Goal: Check status: Check status

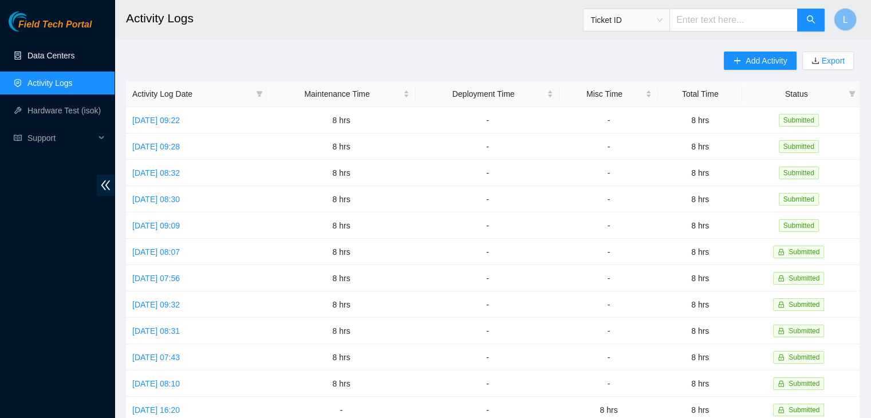
click at [60, 55] on link "Data Centers" at bounding box center [51, 55] width 47 height 9
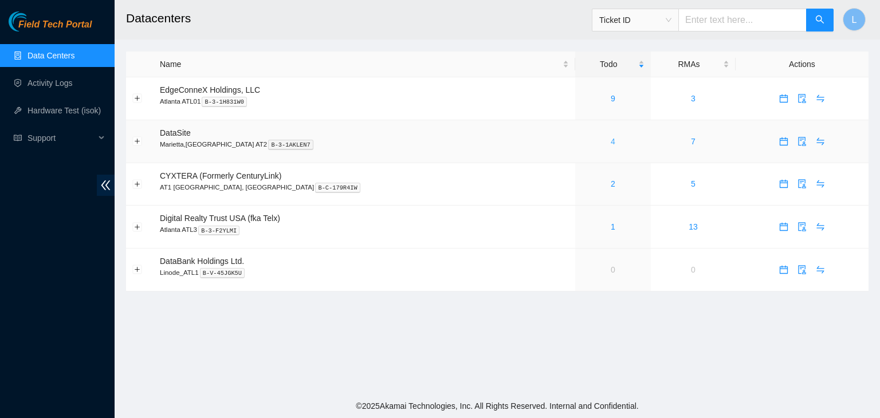
click at [611, 141] on link "4" at bounding box center [613, 141] width 5 height 9
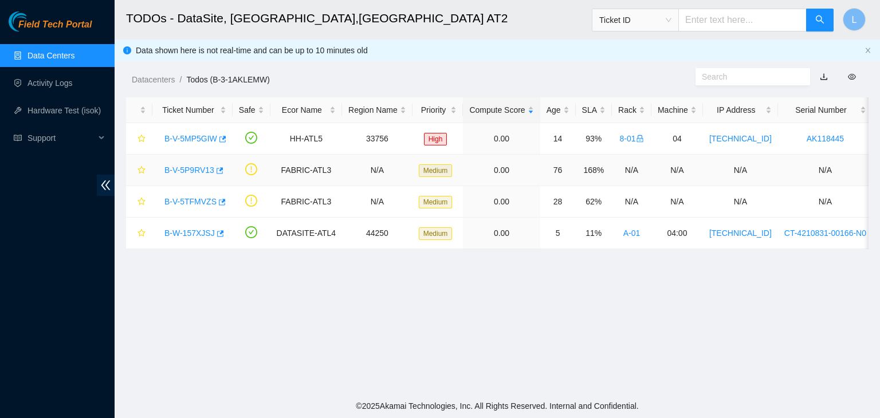
click at [195, 170] on link "B-V-5P9RV13" at bounding box center [189, 170] width 50 height 9
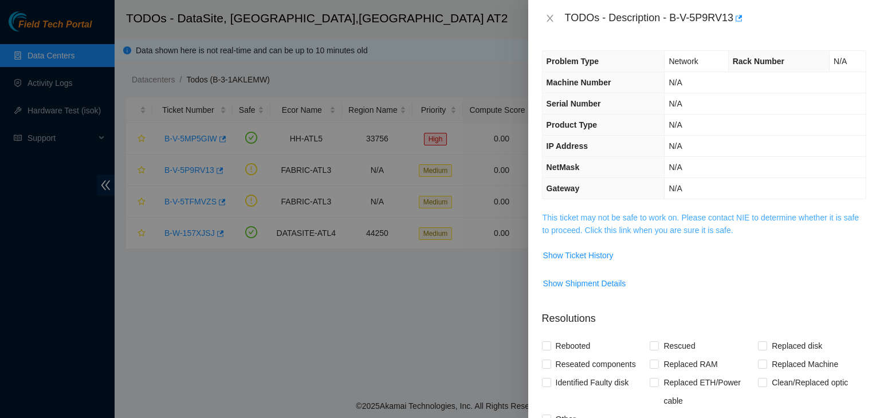
click at [589, 232] on link "This ticket may not be safe to work on. Please contact NIE to determine whether…" at bounding box center [701, 224] width 316 height 22
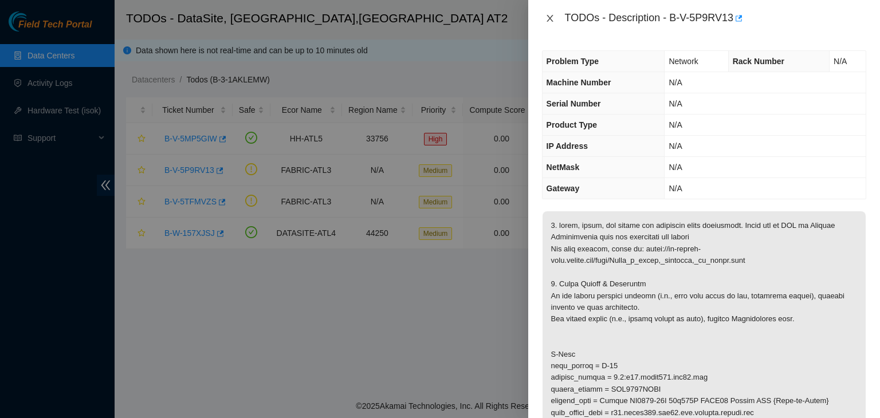
click at [548, 19] on icon "close" at bounding box center [550, 18] width 6 height 7
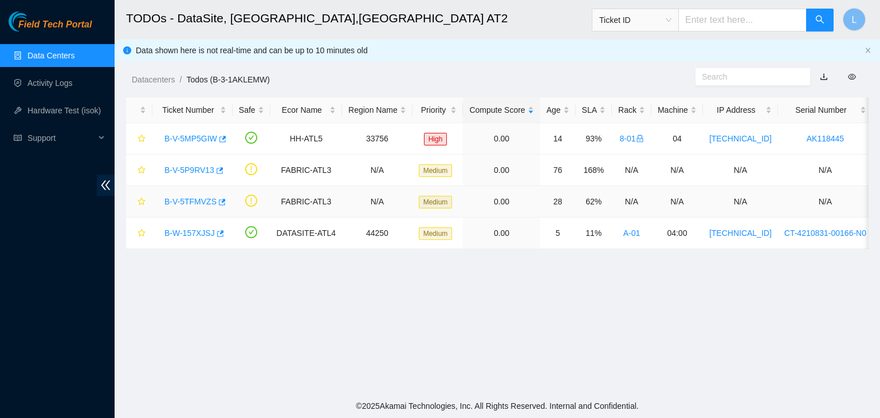
click at [195, 201] on link "B-V-5TFMVZS" at bounding box center [190, 201] width 52 height 9
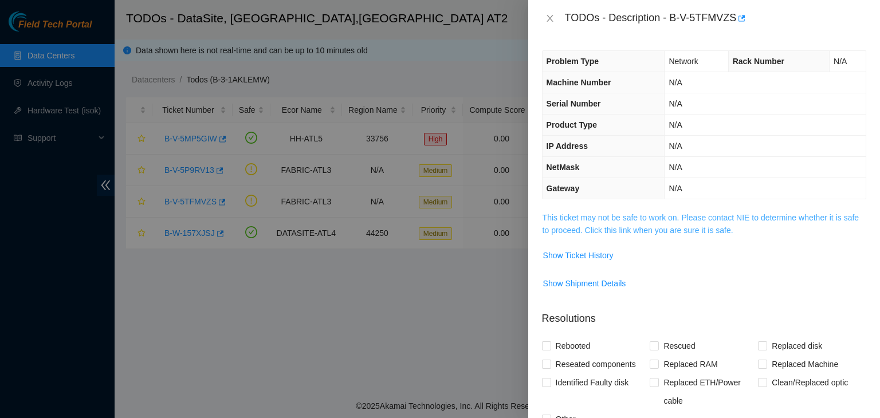
click at [625, 229] on link "This ticket may not be safe to work on. Please contact NIE to determine whether…" at bounding box center [701, 224] width 316 height 22
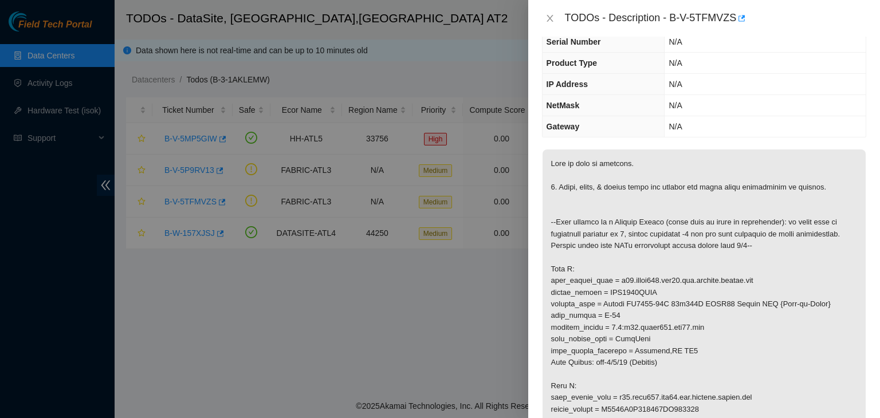
scroll to position [57, 0]
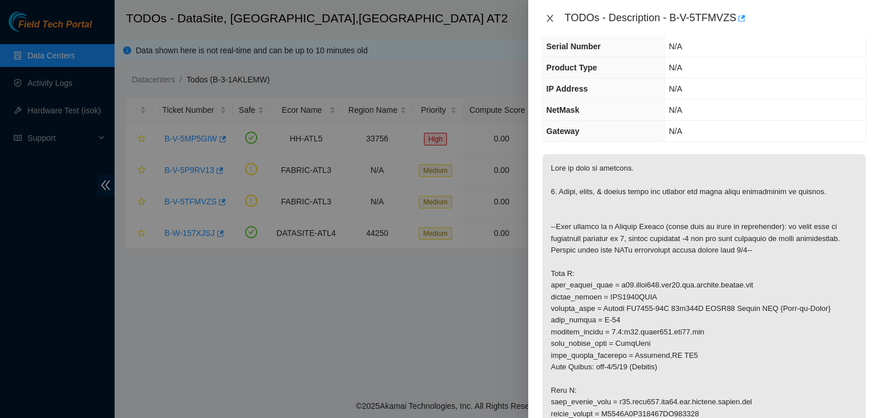
click at [551, 18] on icon "close" at bounding box center [549, 18] width 9 height 9
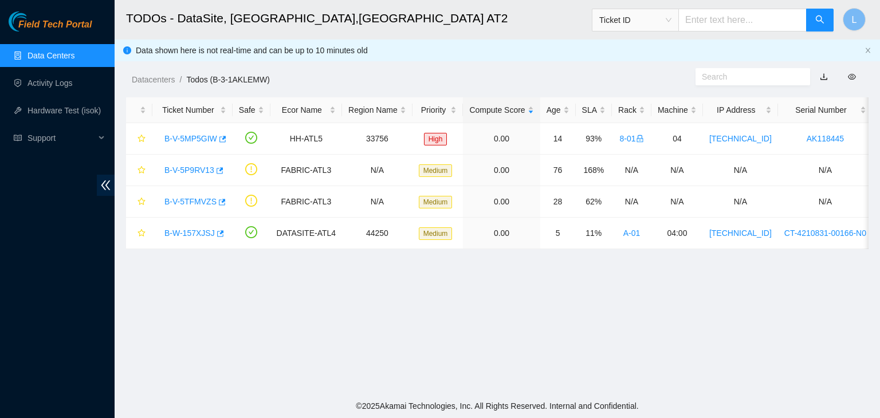
scroll to position [83, 0]
click at [195, 170] on link "B-V-5P9RV13" at bounding box center [189, 170] width 50 height 9
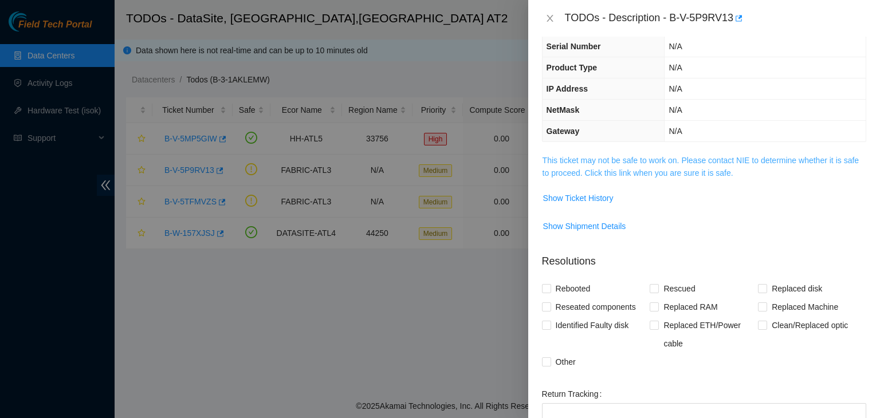
click at [620, 170] on link "This ticket may not be safe to work on. Please contact NIE to determine whether…" at bounding box center [701, 167] width 316 height 22
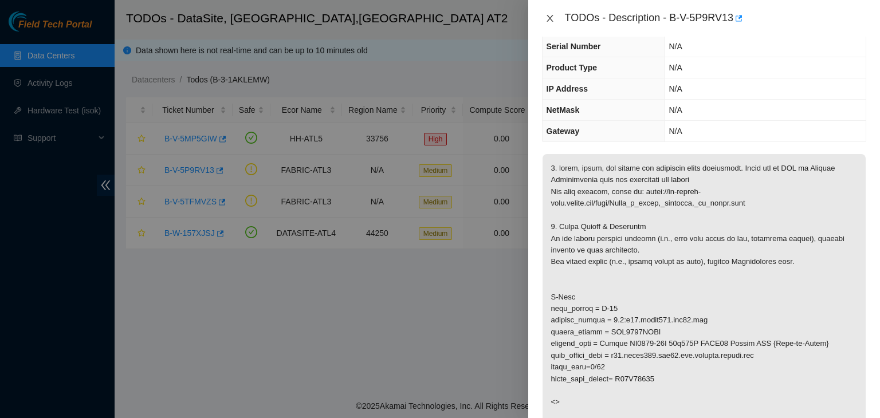
click at [549, 18] on icon "close" at bounding box center [550, 18] width 6 height 7
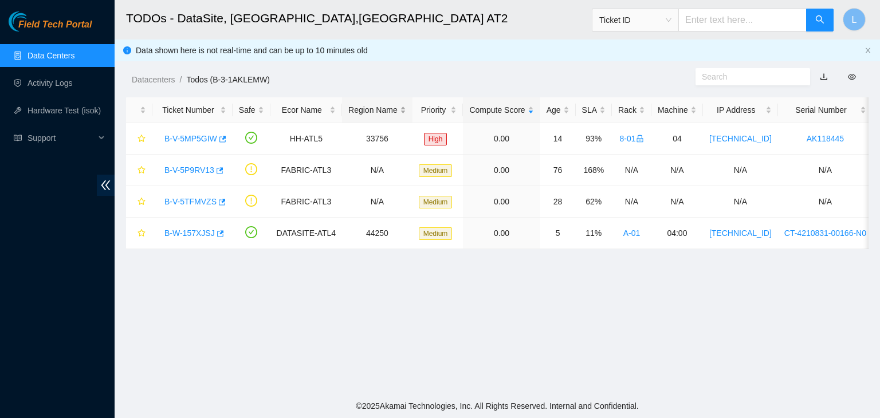
scroll to position [83, 0]
click at [180, 233] on link "B-W-157XJSJ" at bounding box center [189, 233] width 50 height 9
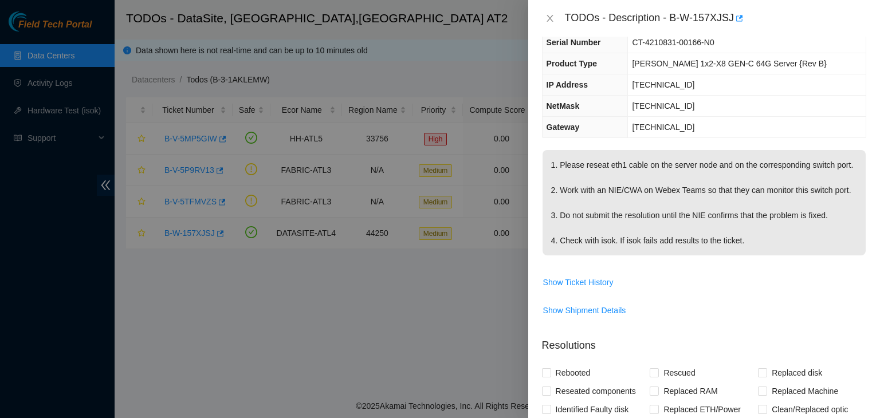
scroll to position [57, 0]
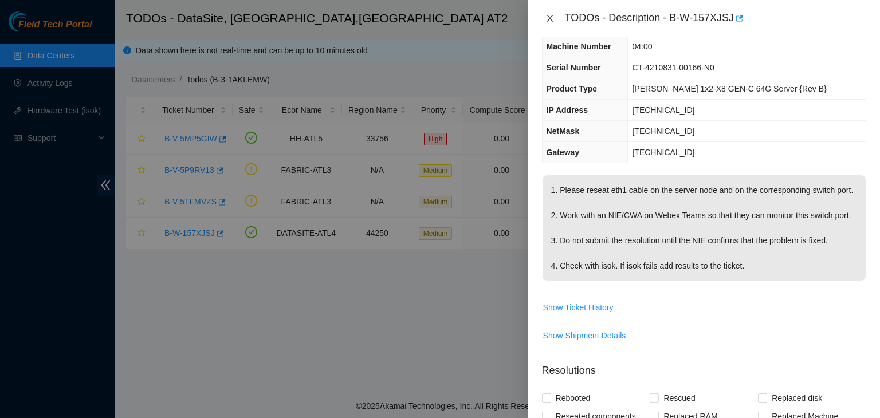
click at [547, 17] on icon "close" at bounding box center [549, 18] width 9 height 9
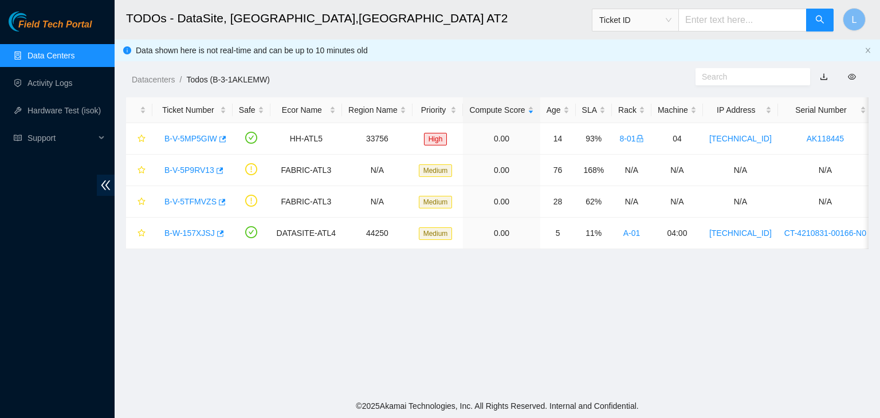
scroll to position [83, 0]
click at [183, 201] on link "B-V-5TFMVZS" at bounding box center [190, 201] width 52 height 9
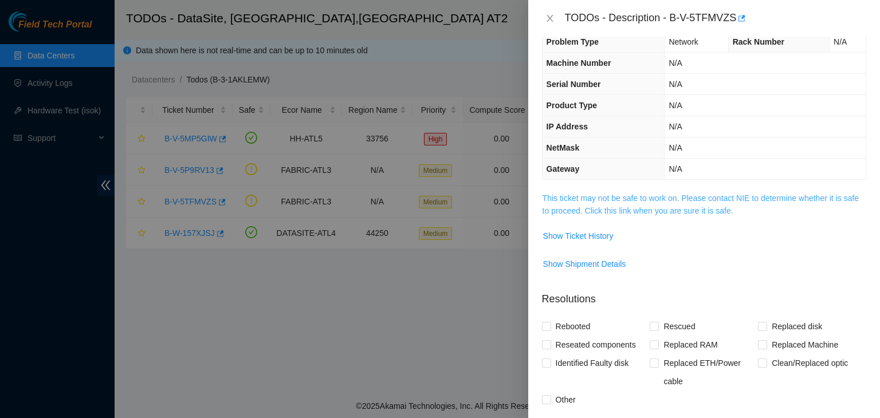
scroll to position [0, 0]
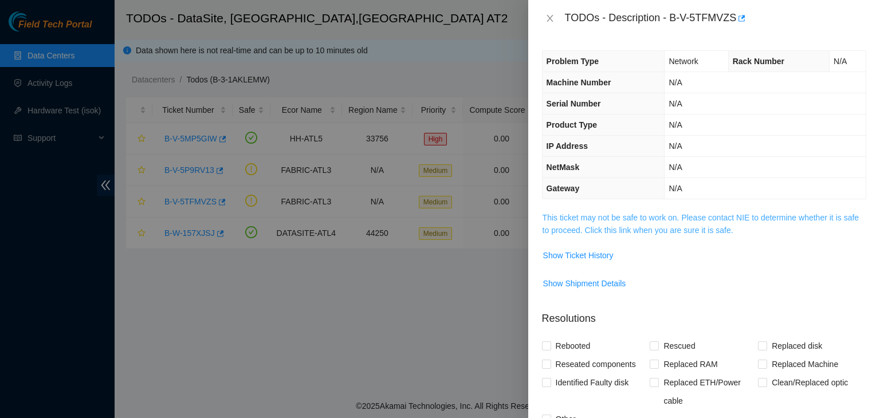
click at [653, 232] on link "This ticket may not be safe to work on. Please contact NIE to determine whether…" at bounding box center [701, 224] width 316 height 22
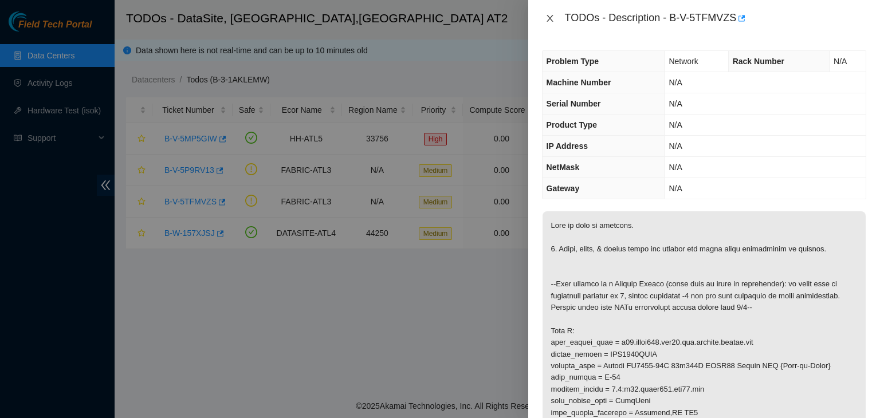
click at [551, 21] on icon "close" at bounding box center [549, 18] width 9 height 9
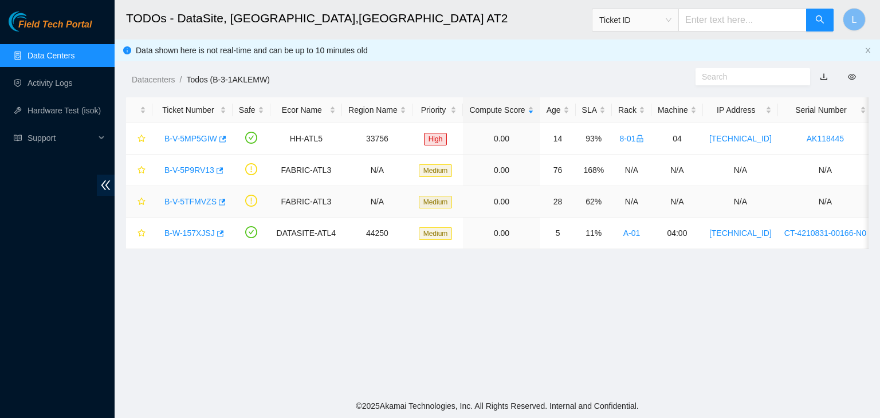
click at [193, 201] on link "B-V-5TFMVZS" at bounding box center [190, 201] width 52 height 9
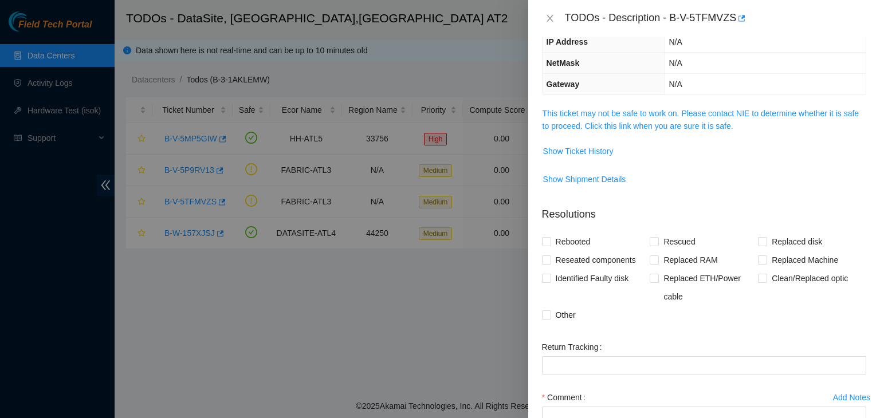
scroll to position [115, 0]
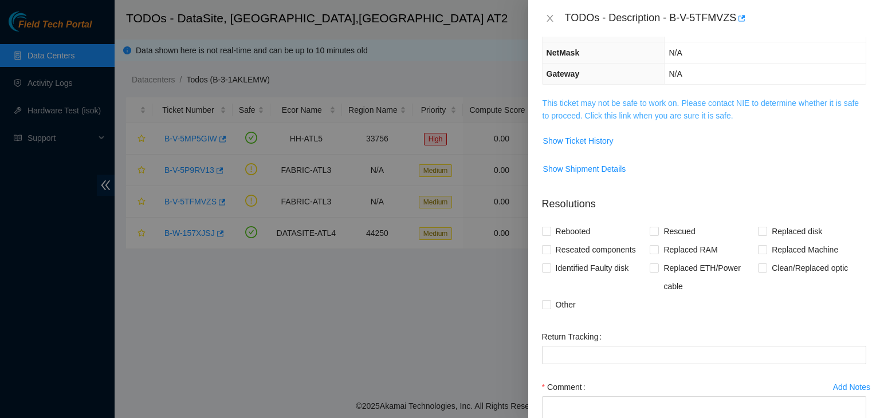
click at [643, 116] on link "This ticket may not be safe to work on. Please contact NIE to determine whether…" at bounding box center [701, 110] width 316 height 22
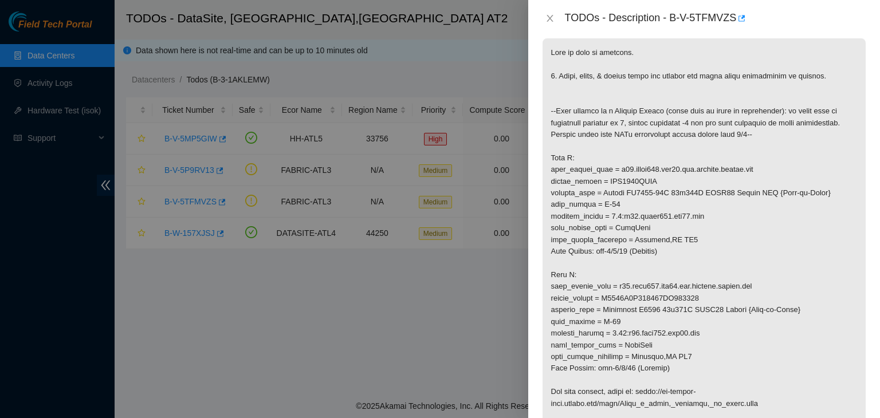
scroll to position [172, 0]
click at [548, 19] on icon "close" at bounding box center [549, 18] width 9 height 9
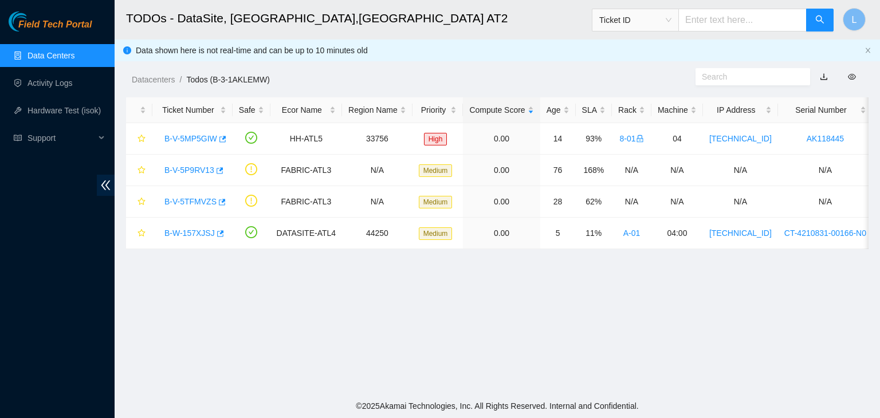
scroll to position [210, 0]
click at [201, 202] on link "B-V-5TFMVZS" at bounding box center [190, 201] width 52 height 9
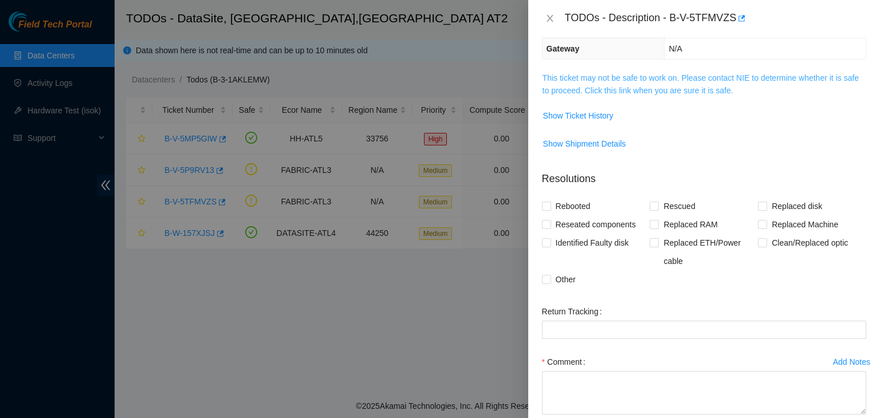
scroll to position [115, 0]
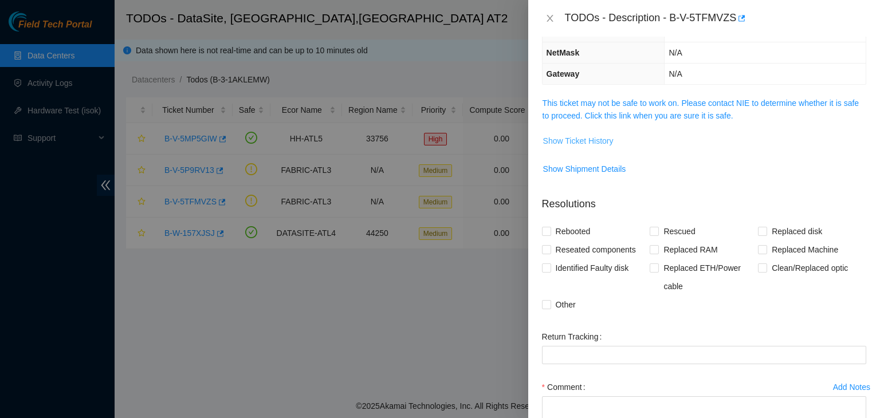
click at [590, 141] on span "Show Ticket History" at bounding box center [578, 141] width 70 height 13
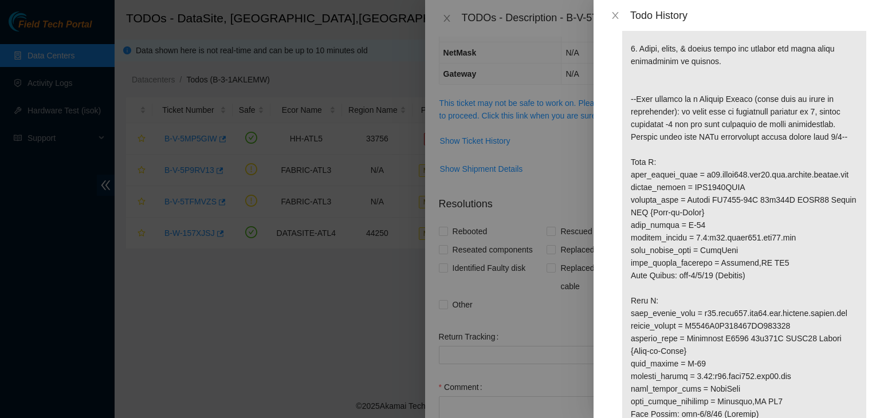
scroll to position [0, 0]
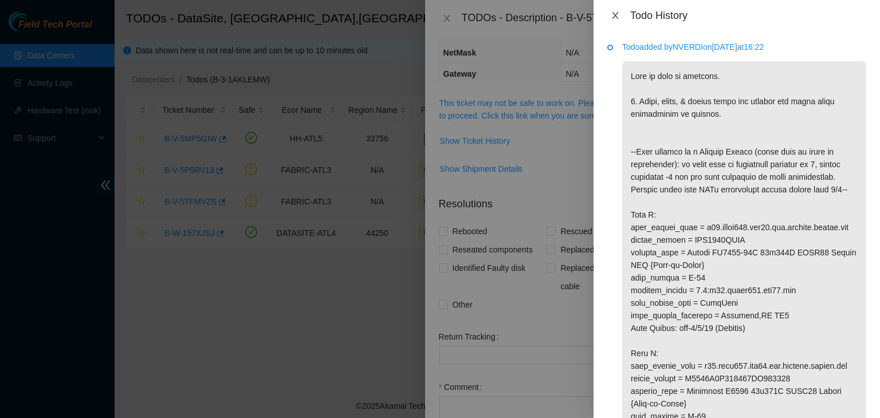
drag, startPoint x: 618, startPoint y: 15, endPoint x: 612, endPoint y: 62, distance: 48.0
click at [612, 62] on div "Todo History Todo added by NVERDI on [DATE] 16:22" at bounding box center [737, 209] width 286 height 418
drag, startPoint x: 616, startPoint y: 14, endPoint x: 617, endPoint y: 25, distance: 10.4
click at [617, 25] on div "Todo History" at bounding box center [737, 15] width 286 height 31
click at [616, 17] on icon "close" at bounding box center [615, 15] width 9 height 9
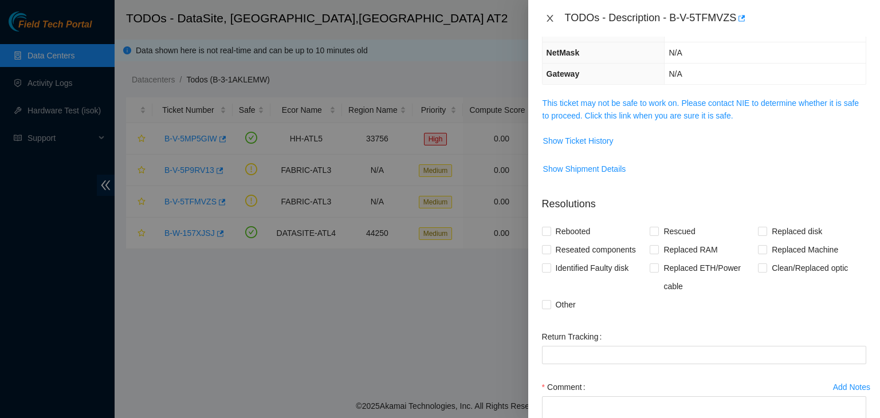
click at [552, 17] on icon "close" at bounding box center [549, 18] width 9 height 9
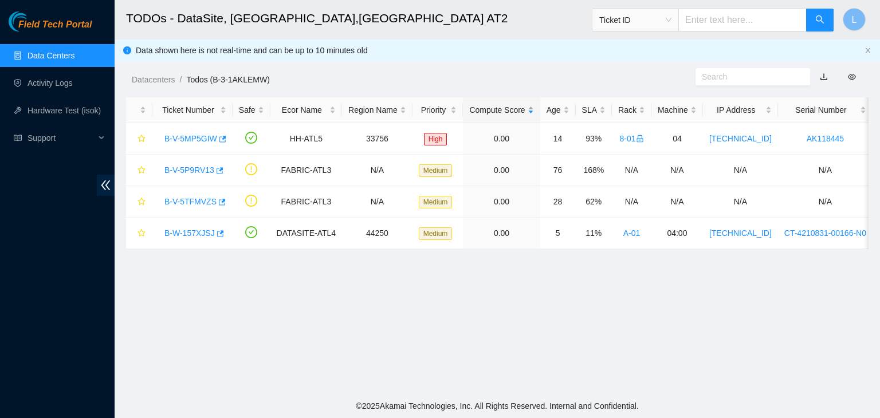
scroll to position [152, 0]
click at [197, 199] on link "B-V-5TFMVZS" at bounding box center [190, 201] width 52 height 9
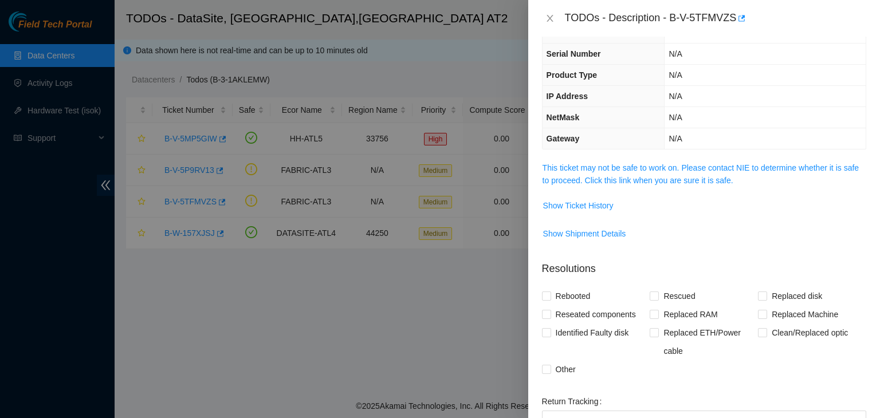
scroll to position [0, 0]
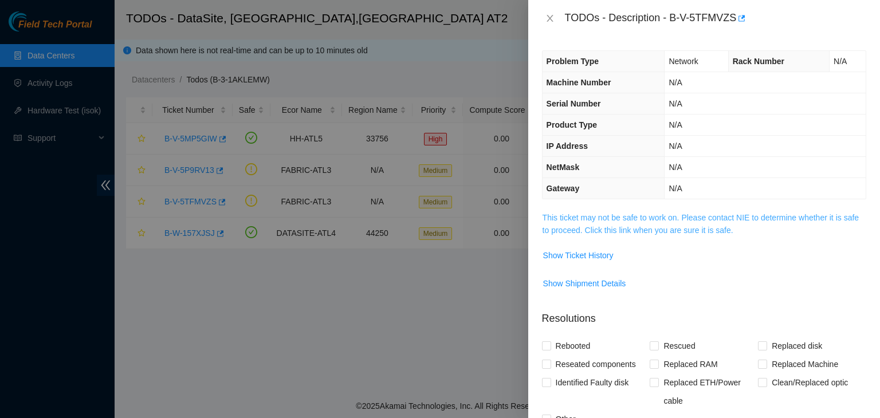
click at [649, 230] on link "This ticket may not be safe to work on. Please contact NIE to determine whether…" at bounding box center [701, 224] width 316 height 22
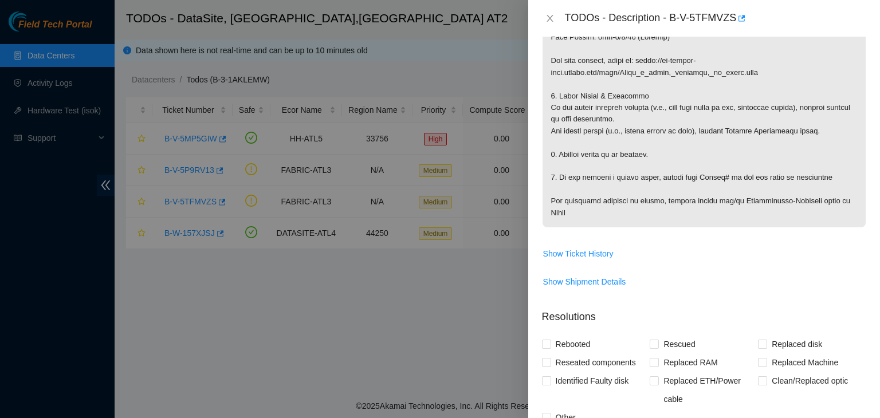
scroll to position [516, 0]
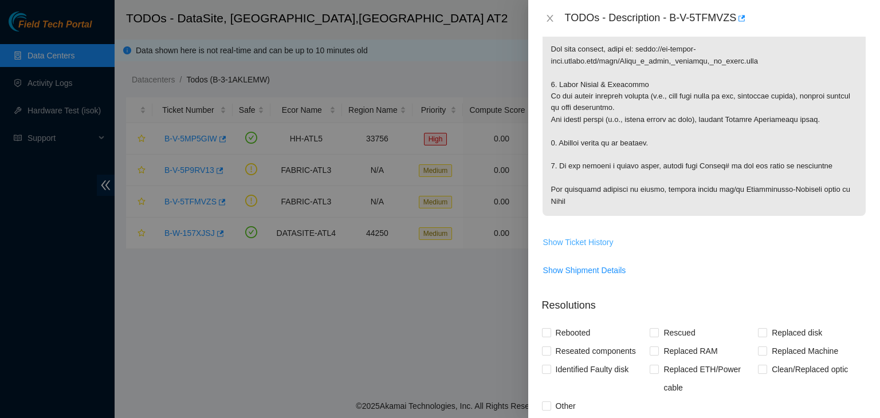
click at [591, 241] on span "Show Ticket History" at bounding box center [578, 242] width 70 height 13
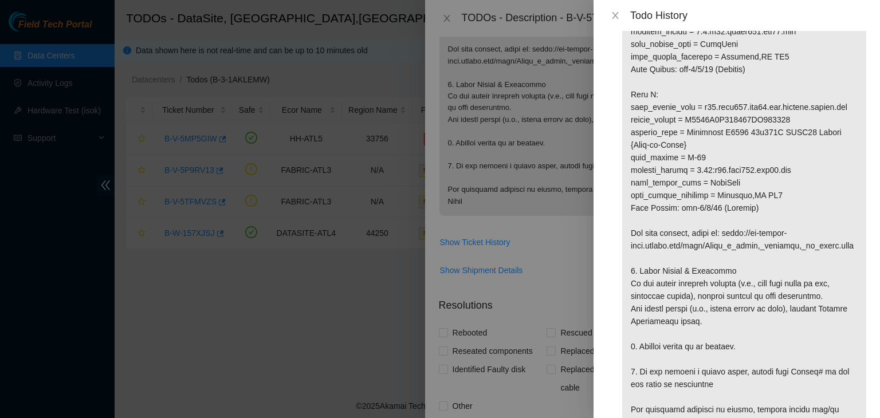
scroll to position [0, 0]
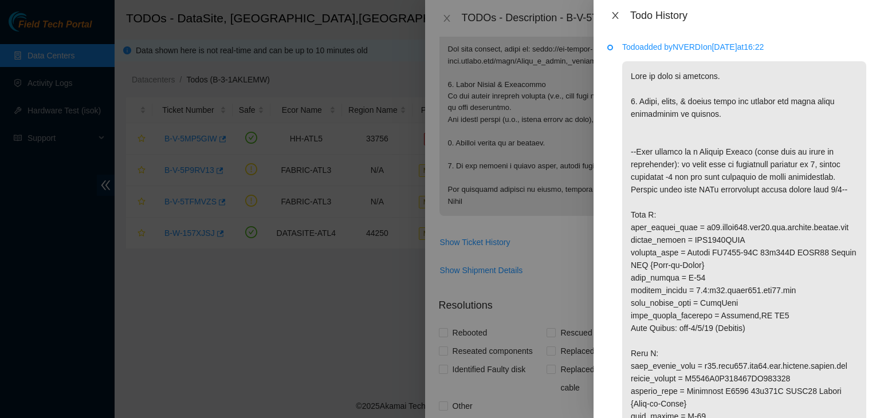
click at [614, 17] on icon "close" at bounding box center [615, 15] width 6 height 7
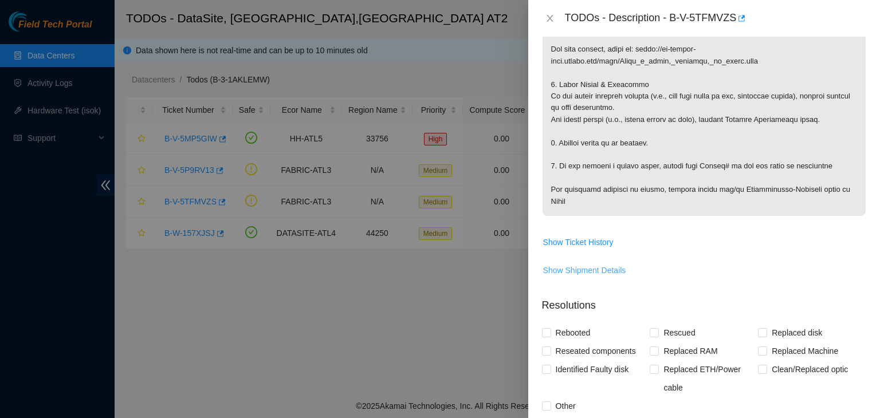
click at [569, 273] on span "Show Shipment Details" at bounding box center [584, 270] width 83 height 13
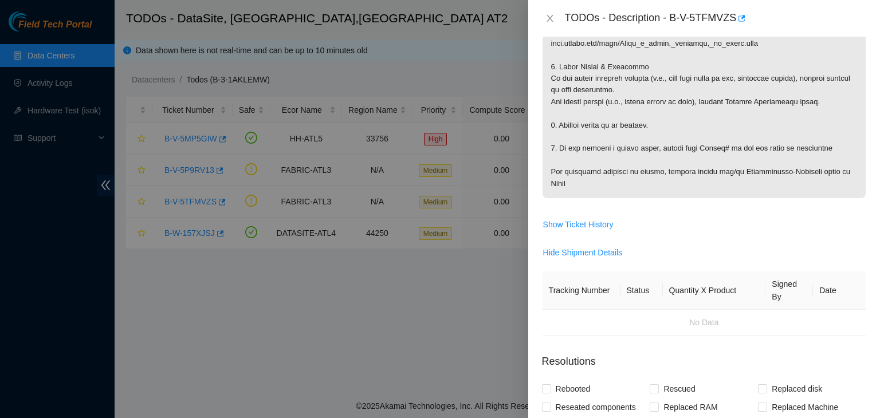
scroll to position [492, 0]
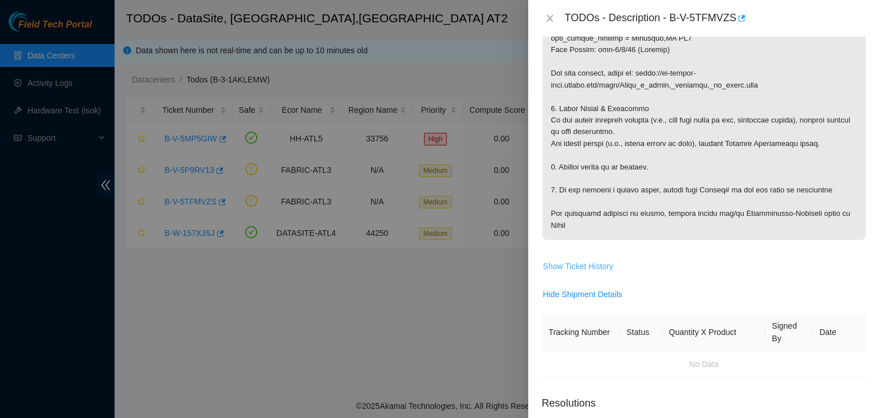
click at [563, 268] on span "Show Ticket History" at bounding box center [578, 266] width 70 height 13
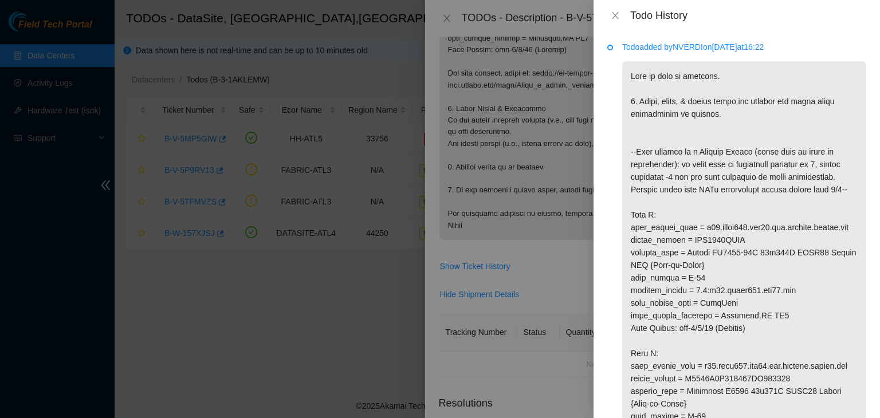
scroll to position [0, 0]
click at [619, 22] on div "Todo History" at bounding box center [737, 15] width 286 height 31
click at [618, 17] on icon "close" at bounding box center [615, 15] width 9 height 9
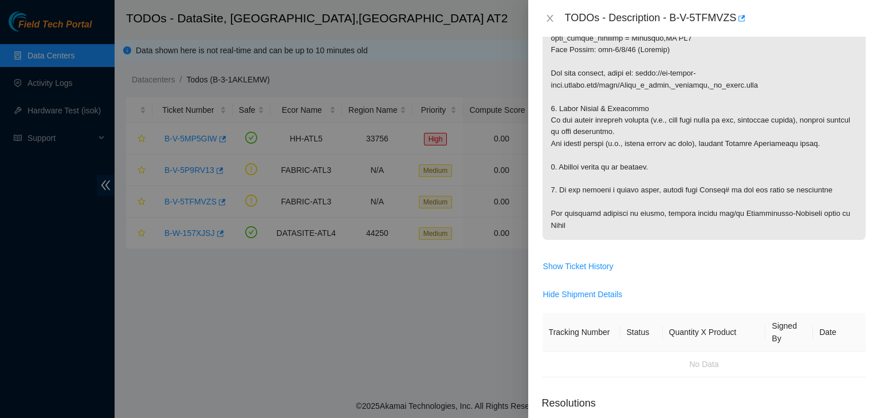
click at [616, 18] on div "TODOs - Description - B-V-5TFMVZS" at bounding box center [715, 18] width 301 height 18
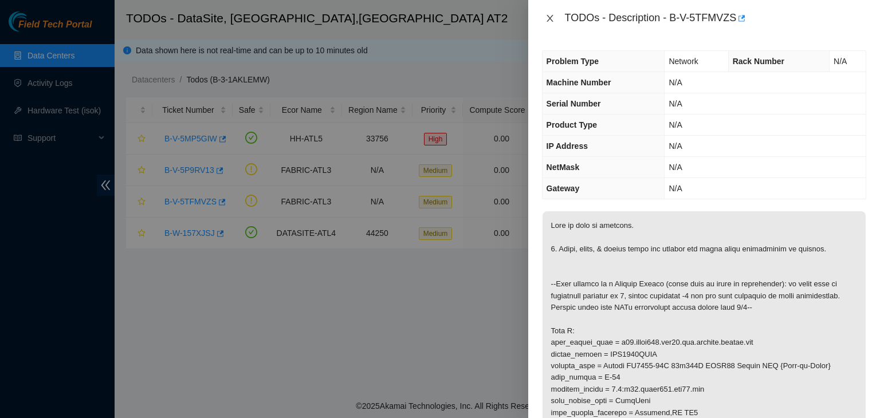
click at [551, 22] on icon "close" at bounding box center [549, 18] width 9 height 9
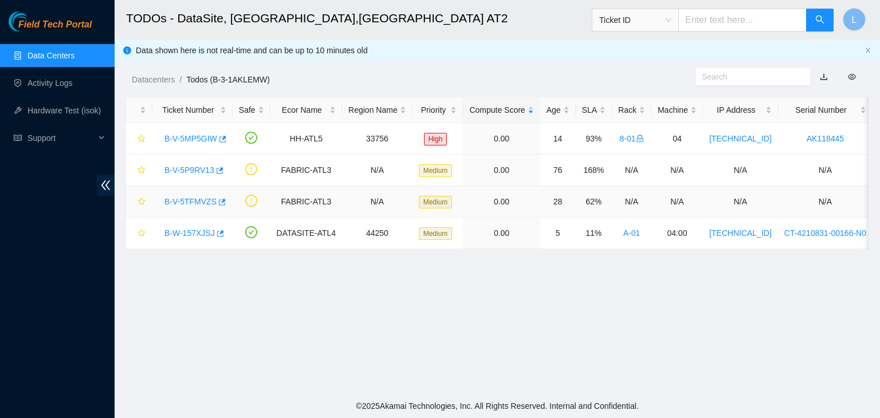
click at [194, 201] on link "B-V-5TFMVZS" at bounding box center [190, 201] width 52 height 9
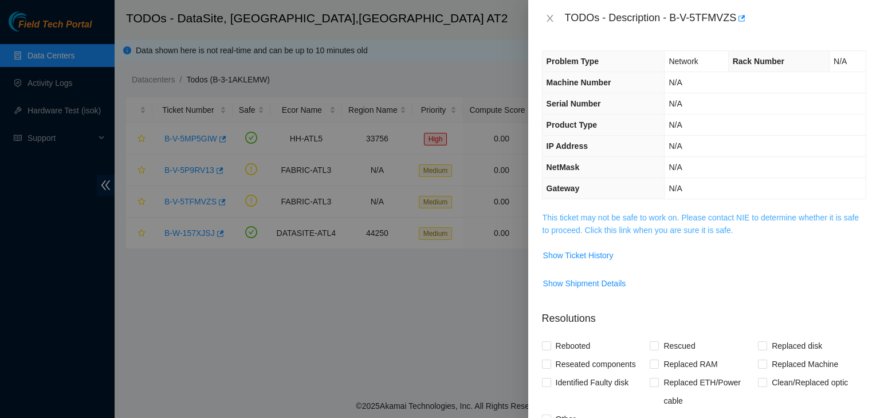
click at [663, 231] on link "This ticket may not be safe to work on. Please contact NIE to determine whether…" at bounding box center [701, 224] width 316 height 22
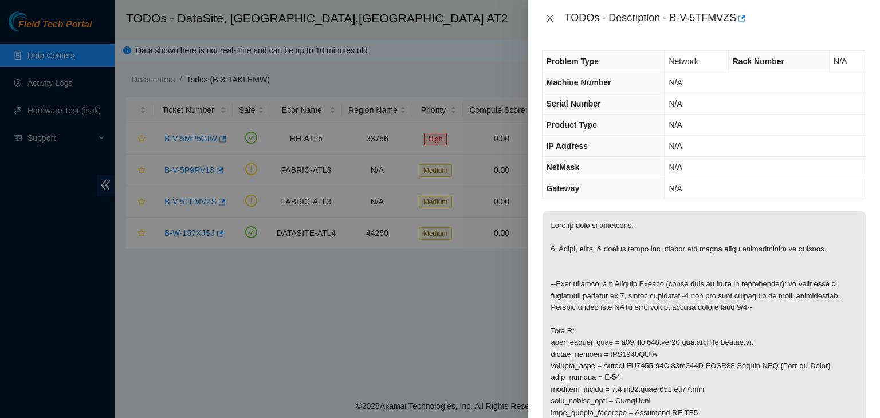
click at [550, 17] on icon "close" at bounding box center [549, 18] width 9 height 9
